Goal: Check status: Check status

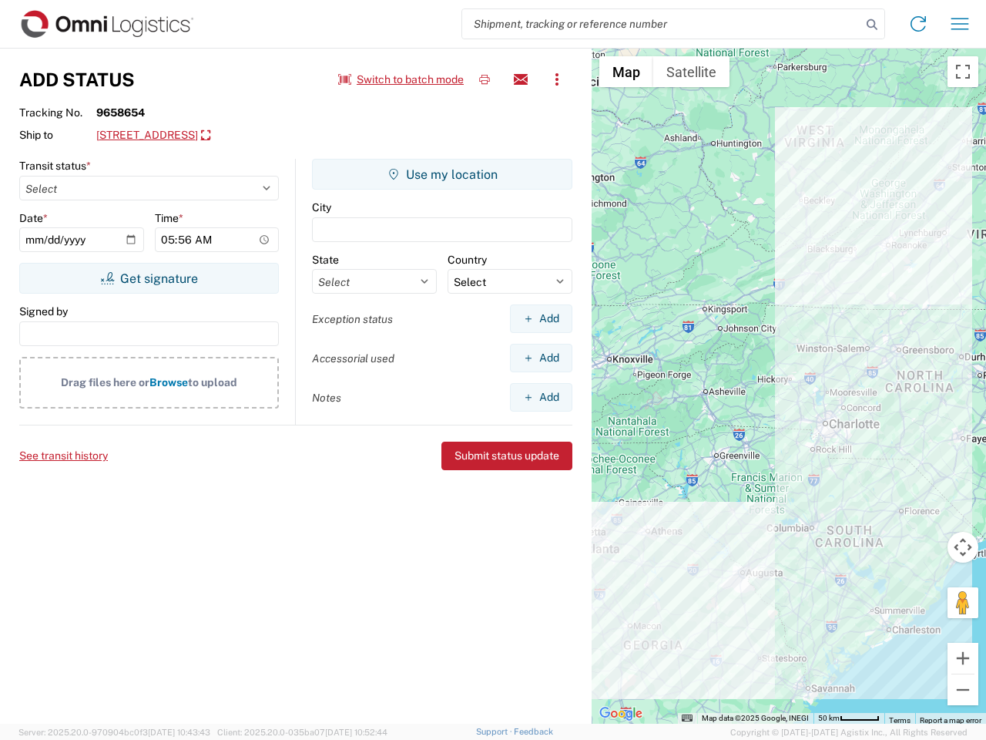
click at [662, 24] on input "search" at bounding box center [661, 23] width 399 height 29
click at [872, 25] on icon at bounding box center [873, 25] width 22 height 22
click at [919, 24] on icon at bounding box center [918, 24] width 25 height 25
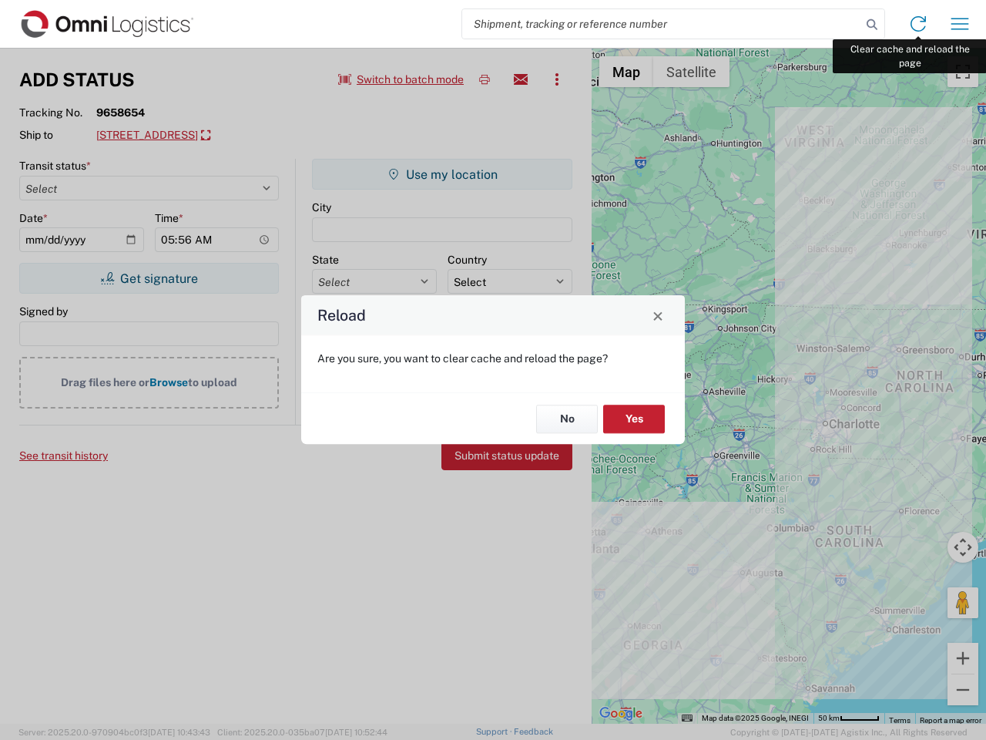
click at [960, 24] on div "Reload Are you sure, you want to clear cache and reload the page? No Yes" at bounding box center [493, 370] width 986 height 740
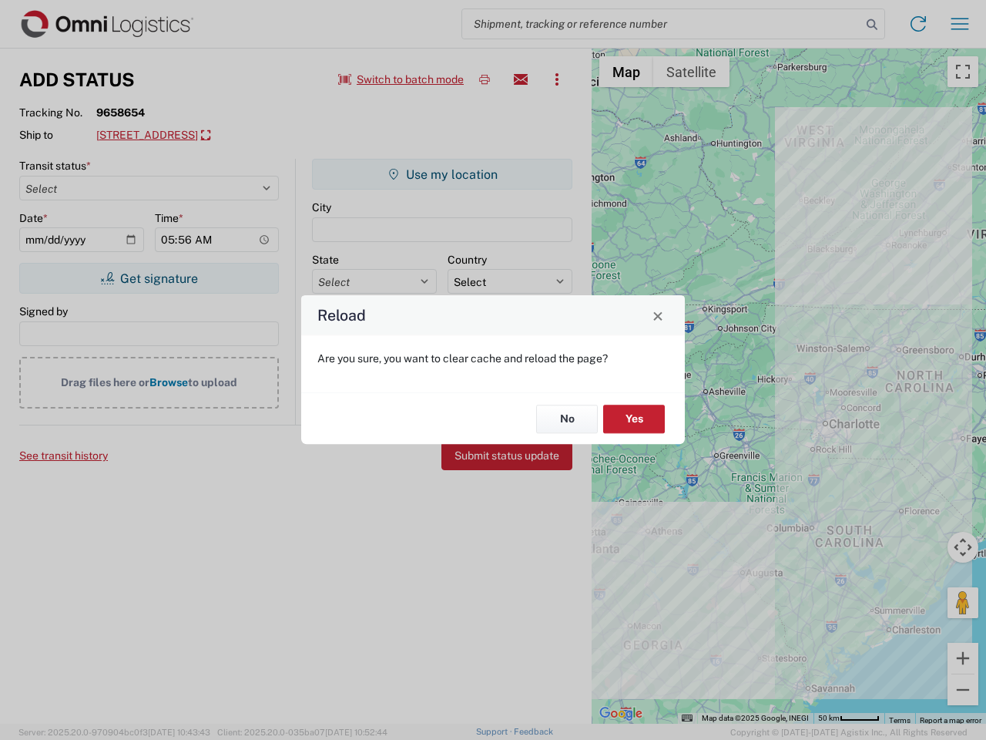
click at [402, 79] on div "Reload Are you sure, you want to clear cache and reload the page? No Yes" at bounding box center [493, 370] width 986 height 740
click at [485, 79] on div "Reload Are you sure, you want to clear cache and reload the page? No Yes" at bounding box center [493, 370] width 986 height 740
click at [521, 79] on div "Reload Are you sure, you want to clear cache and reload the page? No Yes" at bounding box center [493, 370] width 986 height 740
click at [557, 79] on div "Reload Are you sure, you want to clear cache and reload the page? No Yes" at bounding box center [493, 370] width 986 height 740
click at [211, 136] on div "Reload Are you sure, you want to clear cache and reload the page? No Yes" at bounding box center [493, 370] width 986 height 740
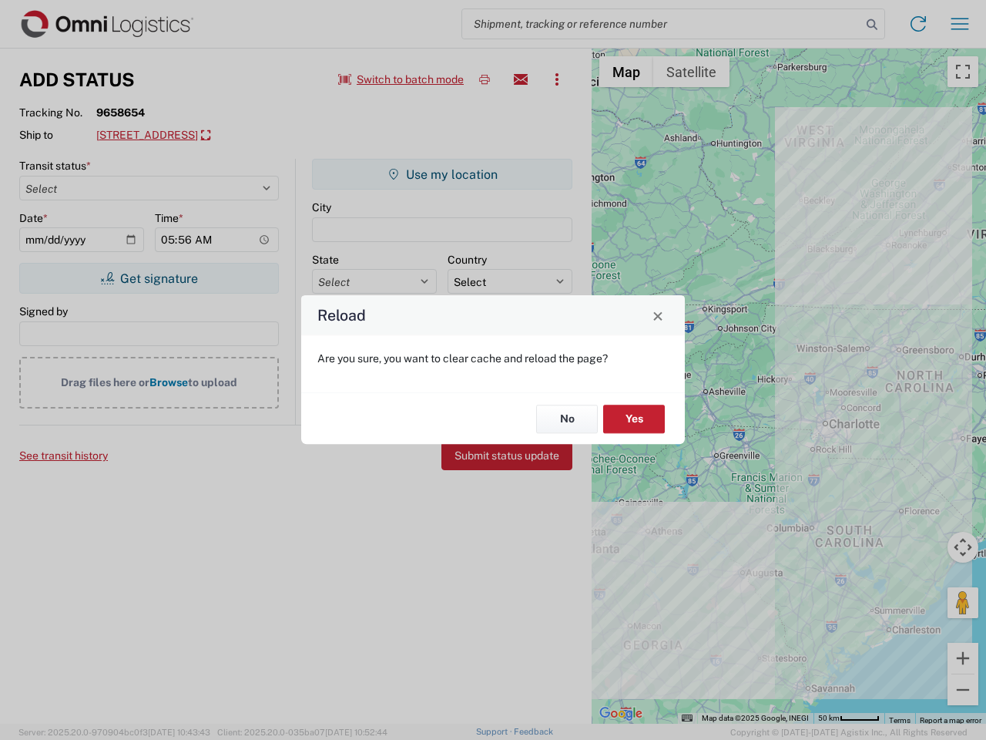
click at [149, 278] on div "Reload Are you sure, you want to clear cache and reload the page? No Yes" at bounding box center [493, 370] width 986 height 740
